Goal: Information Seeking & Learning: Learn about a topic

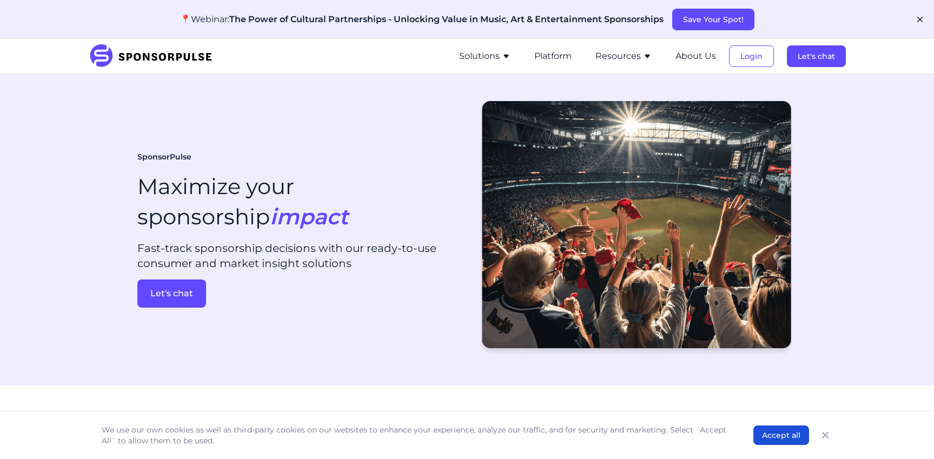
click at [505, 54] on icon "button" at bounding box center [506, 56] width 9 height 9
click at [475, 381] on section "SponsorPulse Maximize your sponsorship impact Fast-track sponsorship decisions …" at bounding box center [467, 229] width 934 height 311
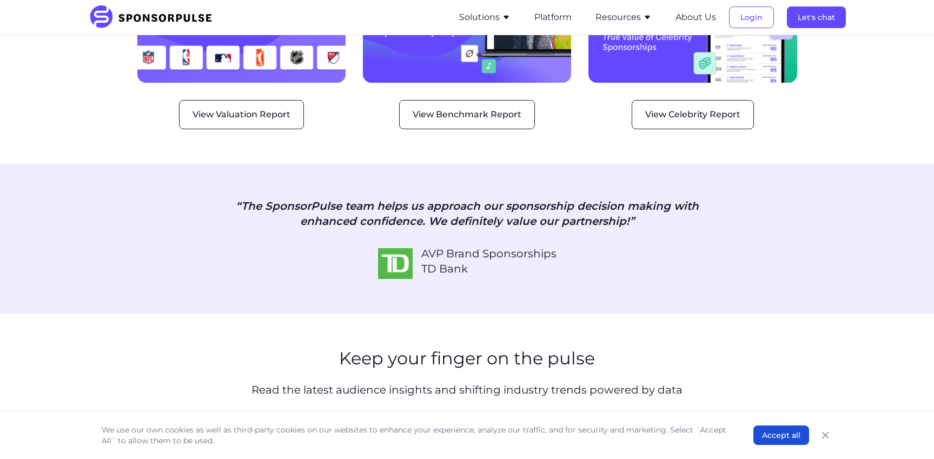
scroll to position [1492, 0]
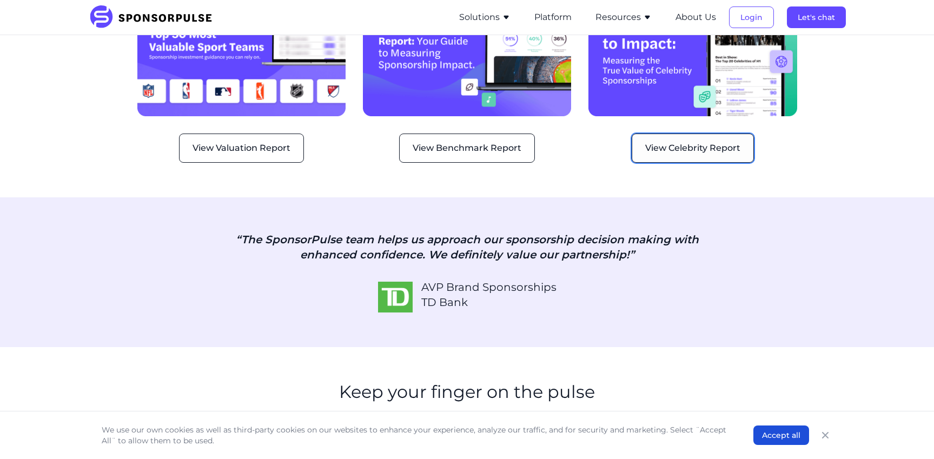
click at [661, 137] on button "View Celebrity Report" at bounding box center [692, 148] width 122 height 29
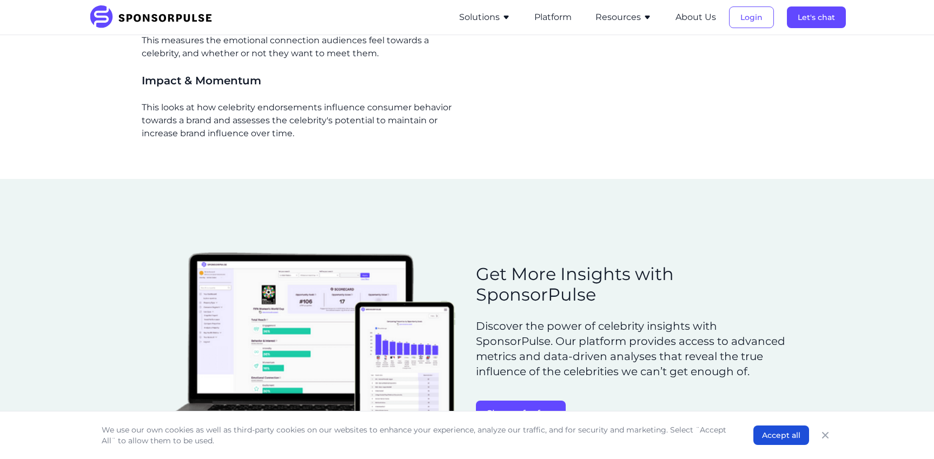
scroll to position [949, 0]
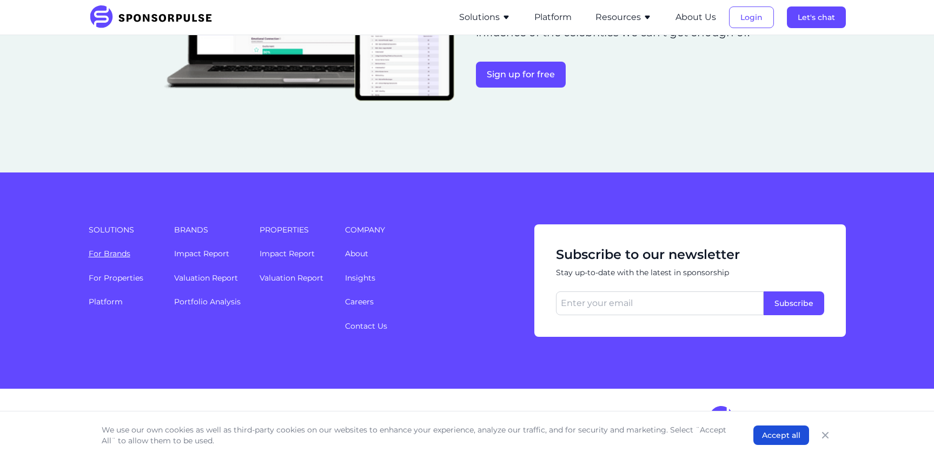
click at [123, 251] on link "For Brands" at bounding box center [110, 254] width 42 height 10
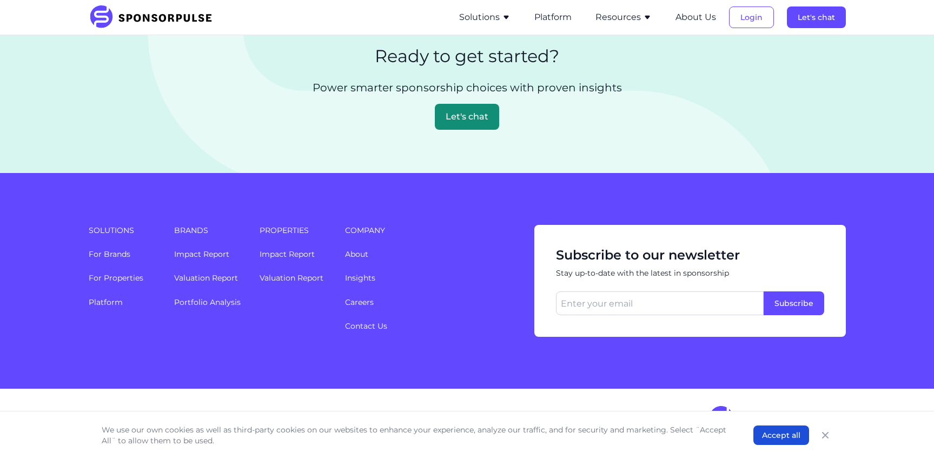
scroll to position [2548, 0]
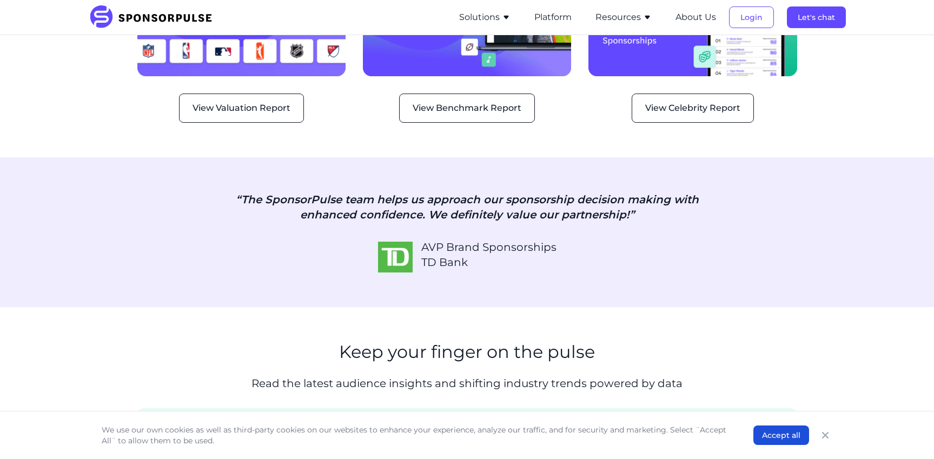
scroll to position [1500, 0]
